Goal: Check status: Check status

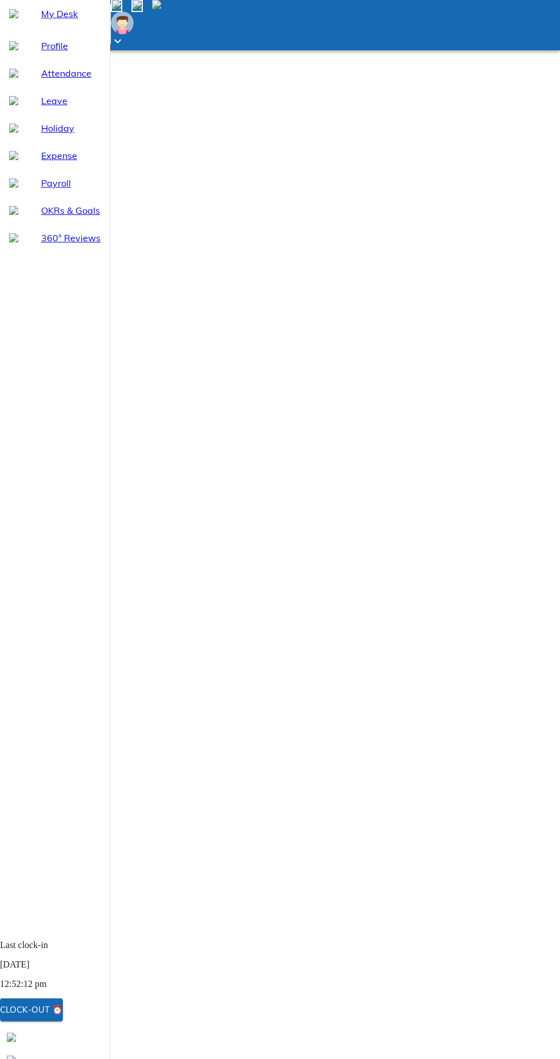
click at [65, 80] on span "Attendance" at bounding box center [70, 73] width 59 height 14
select select "10"
